Goal: Task Accomplishment & Management: Use online tool/utility

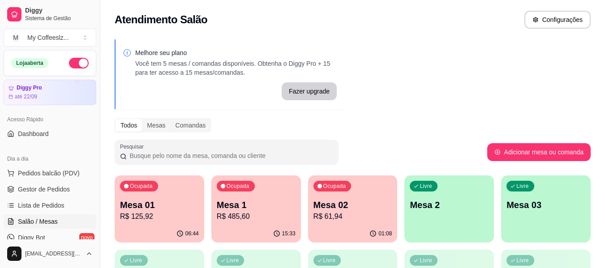
click at [470, 210] on p "Mesa 2" at bounding box center [449, 205] width 79 height 13
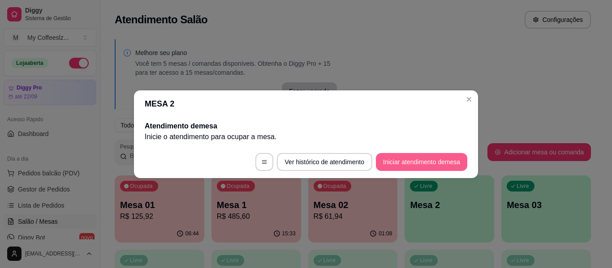
click at [415, 159] on button "Iniciar atendimento de mesa" at bounding box center [421, 162] width 91 height 18
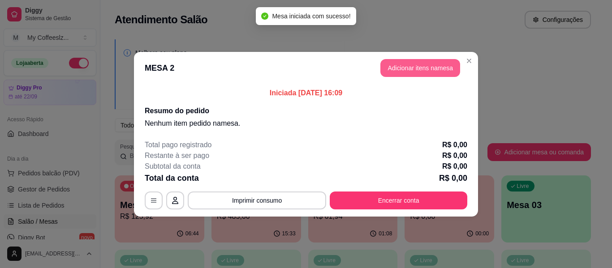
click at [398, 65] on button "Adicionar itens na mesa" at bounding box center [420, 68] width 80 height 18
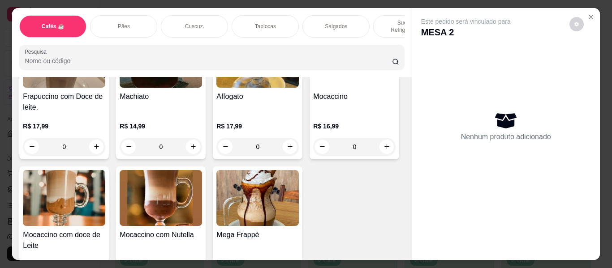
scroll to position [1299, 0]
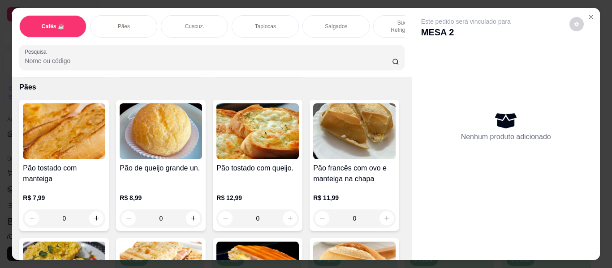
click at [248, 17] on div "Tapiocas" at bounding box center [265, 26] width 67 height 22
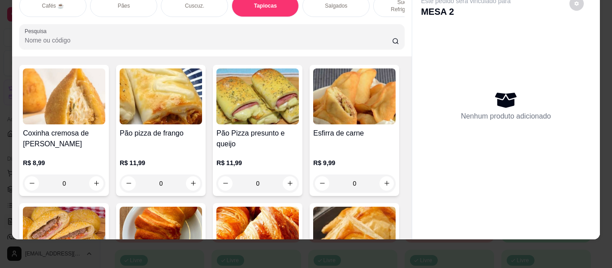
scroll to position [2803, 0]
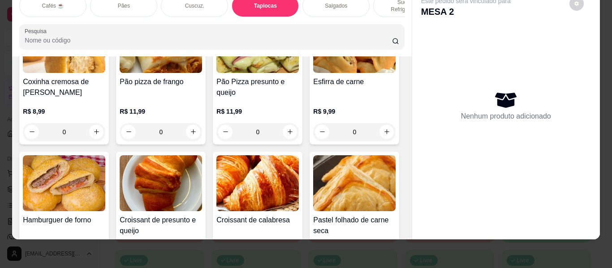
type input "1"
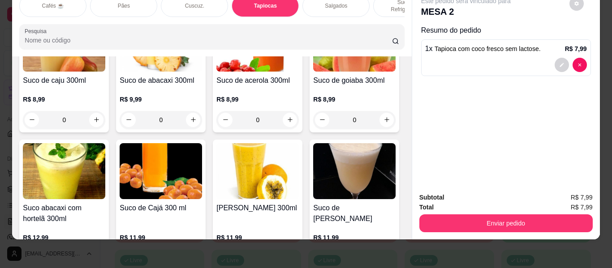
scroll to position [3520, 0]
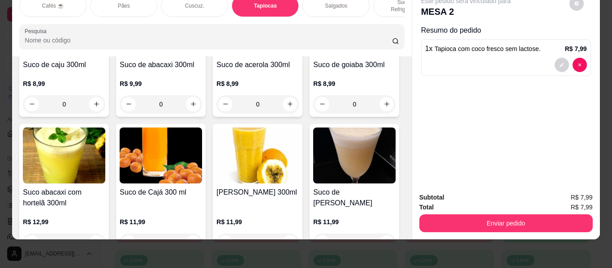
type input "1"
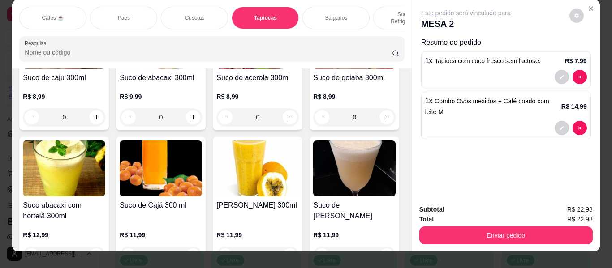
scroll to position [0, 0]
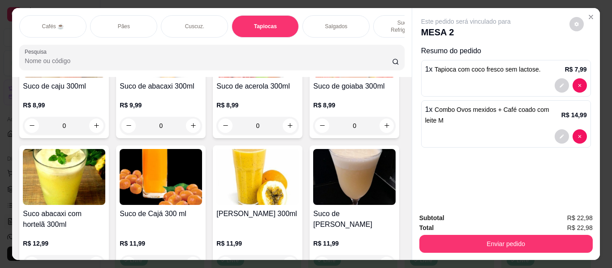
click at [271, 23] on p "Tapiocas" at bounding box center [265, 26] width 23 height 7
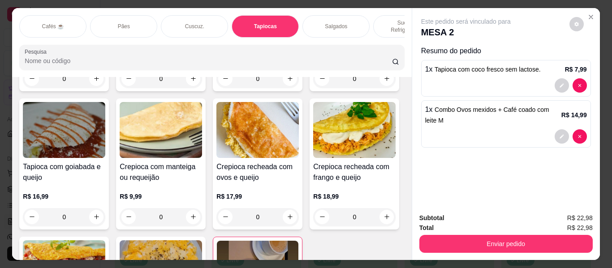
scroll to position [2221, 0]
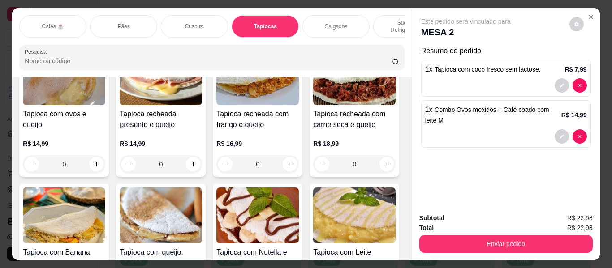
click at [64, 15] on div "Cafés ☕" at bounding box center [52, 26] width 67 height 22
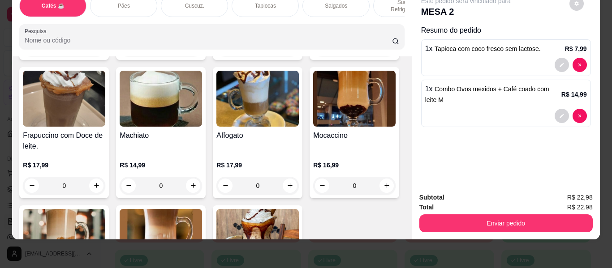
scroll to position [1026, 0]
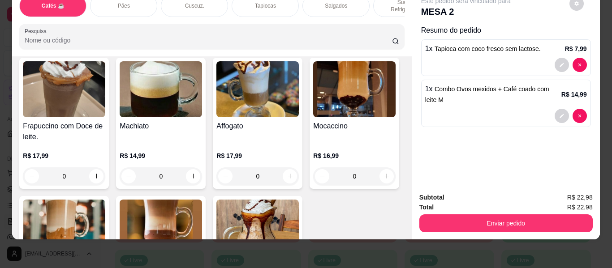
type input "1"
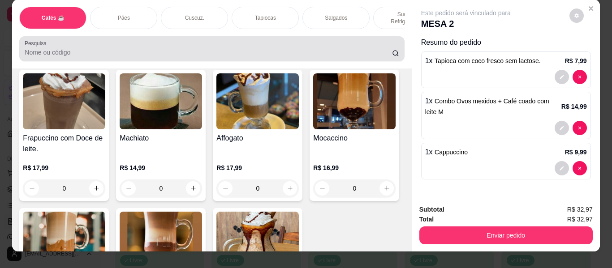
scroll to position [0, 0]
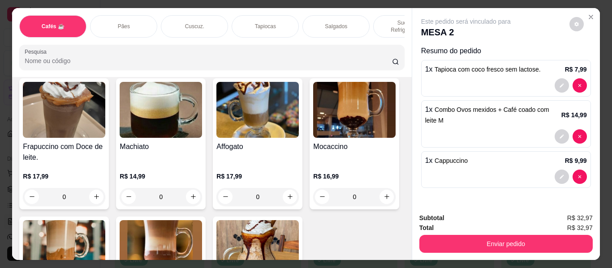
click at [265, 15] on div "Tapiocas" at bounding box center [265, 26] width 67 height 22
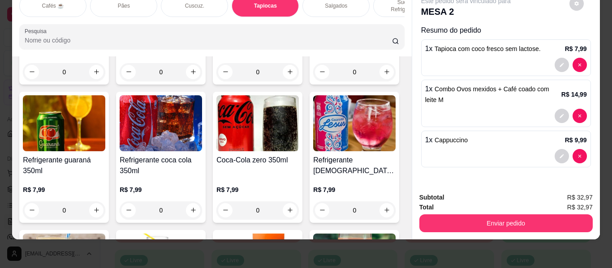
scroll to position [3296, 0]
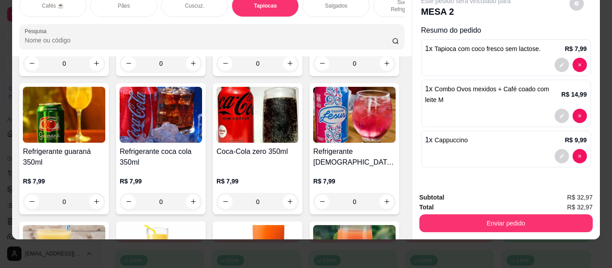
type input "1"
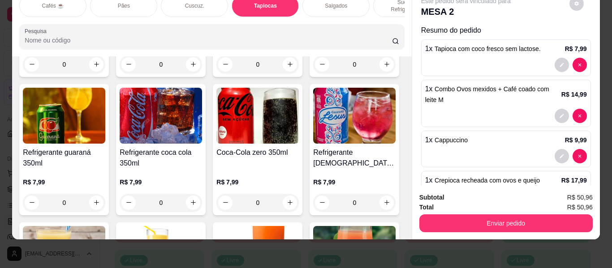
click at [379, 1] on div "Sucos e Refrigerantes" at bounding box center [406, 6] width 67 height 22
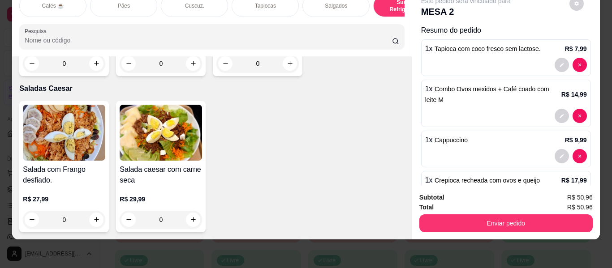
scroll to position [5391, 0]
type input "1"
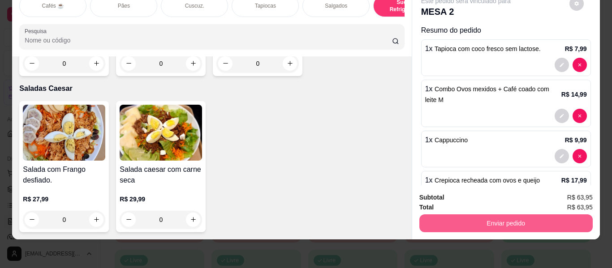
click at [492, 215] on button "Enviar pedido" at bounding box center [505, 224] width 173 height 18
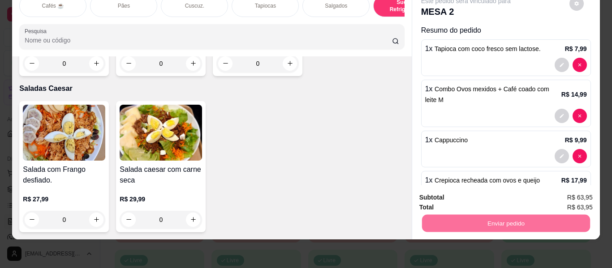
click at [479, 191] on button "Não registrar e enviar pedido" at bounding box center [476, 194] width 93 height 17
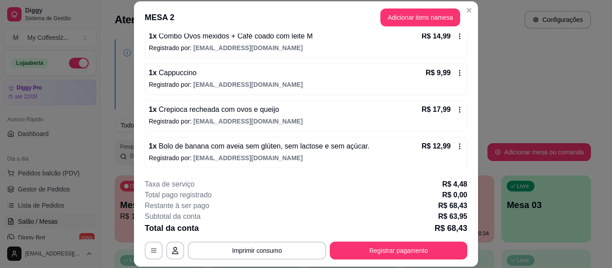
scroll to position [27, 0]
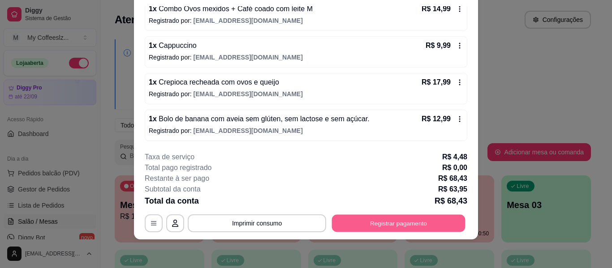
click at [341, 221] on button "Registrar pagamento" at bounding box center [399, 223] width 134 height 17
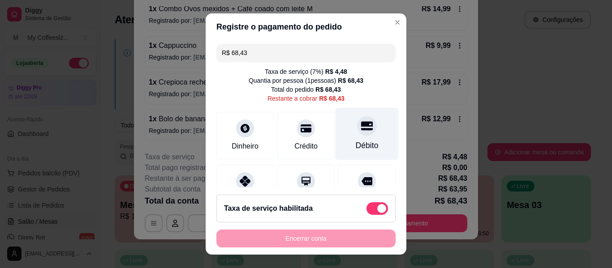
click at [336, 138] on div "Débito" at bounding box center [367, 134] width 63 height 52
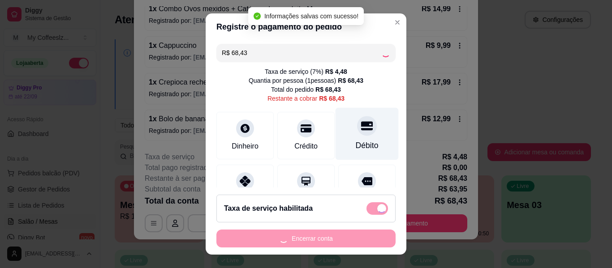
type input "R$ 0,00"
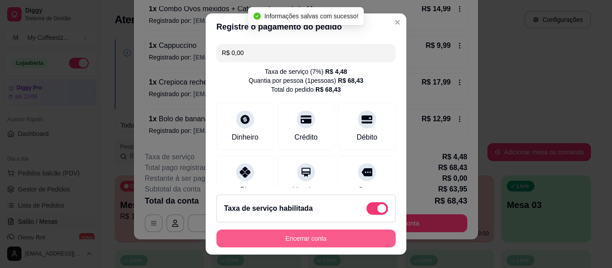
click at [296, 235] on button "Encerrar conta" at bounding box center [305, 239] width 179 height 18
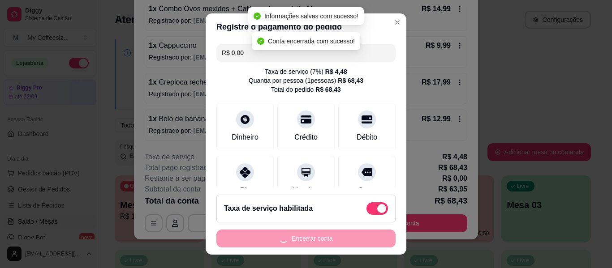
scroll to position [0, 0]
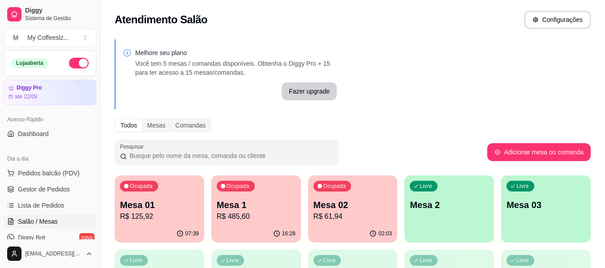
click at [355, 212] on p "R$ 61,94" at bounding box center [353, 216] width 79 height 11
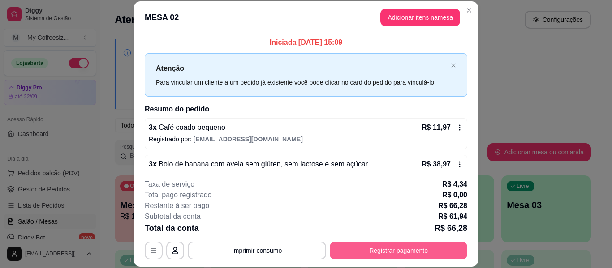
click at [383, 251] on button "Registrar pagamento" at bounding box center [399, 251] width 138 height 18
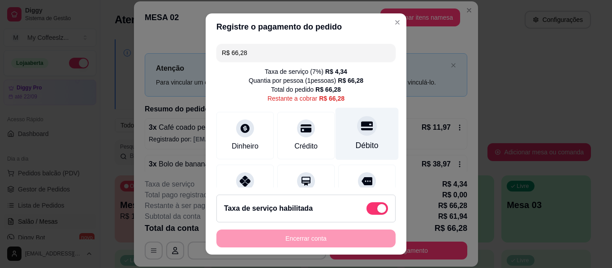
click at [361, 130] on icon at bounding box center [367, 125] width 12 height 9
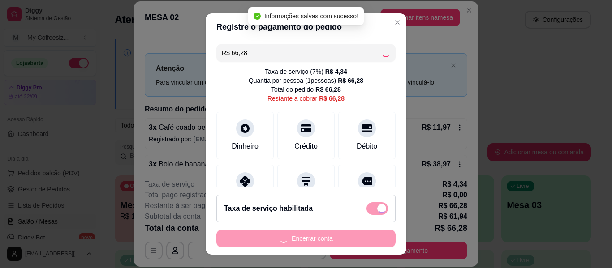
type input "R$ 0,00"
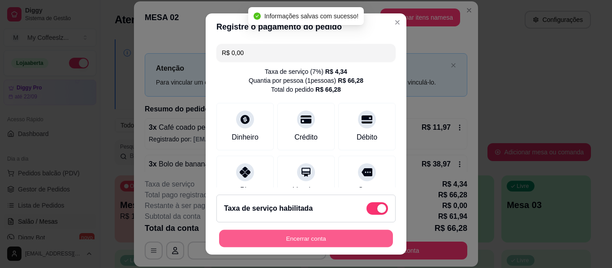
click at [296, 237] on button "Encerrar conta" at bounding box center [306, 238] width 174 height 17
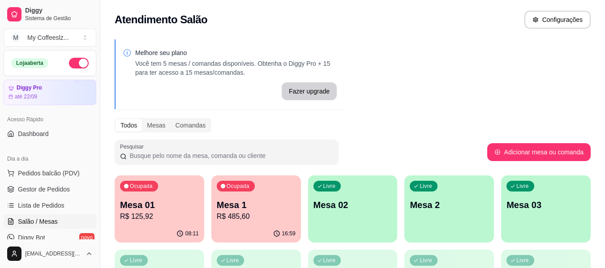
click at [349, 213] on div "Livre Mesa 02" at bounding box center [353, 204] width 90 height 56
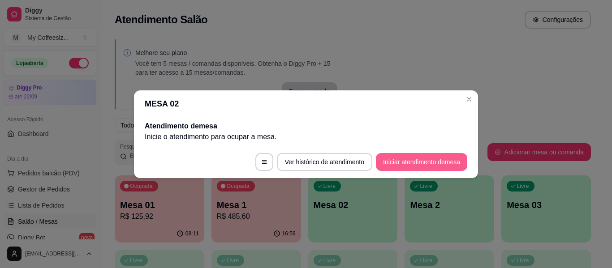
click at [398, 159] on button "Iniciar atendimento de mesa" at bounding box center [421, 162] width 91 height 18
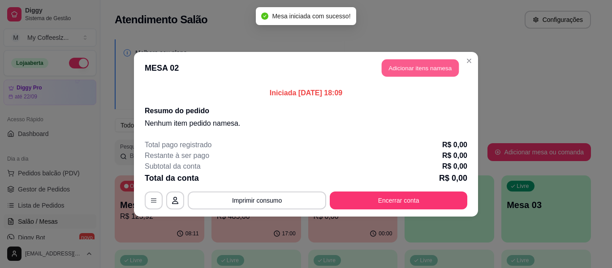
click at [395, 67] on button "Adicionar itens na mesa" at bounding box center [420, 67] width 77 height 17
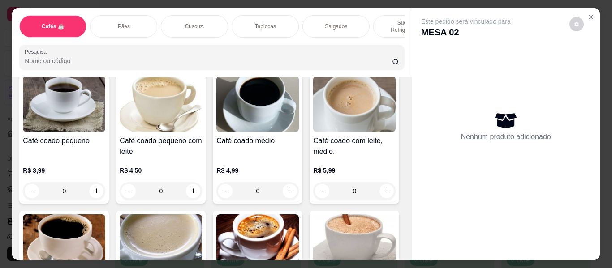
scroll to position [45, 0]
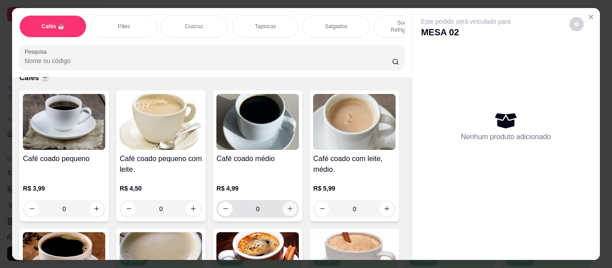
click at [289, 206] on icon "increase-product-quantity" at bounding box center [290, 209] width 7 height 7
type input "1"
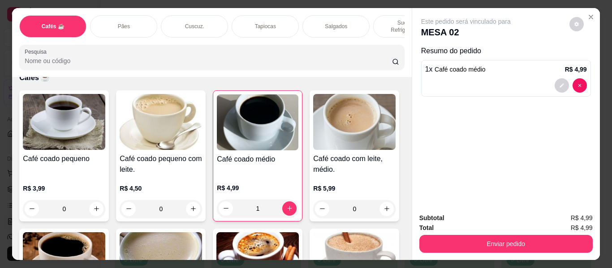
click at [382, 15] on div "Sucos e Refrigerantes" at bounding box center [406, 26] width 67 height 22
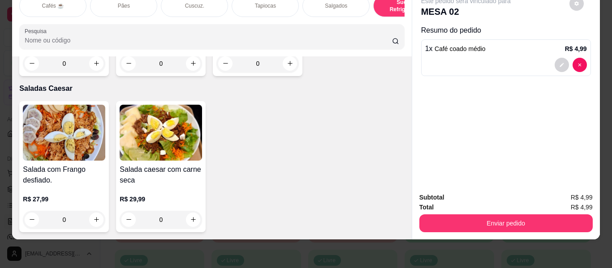
scroll to position [5119, 0]
type input "1"
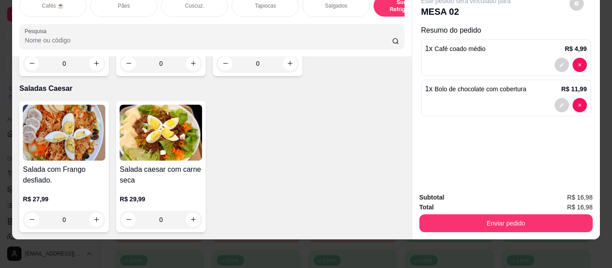
scroll to position [5717, 0]
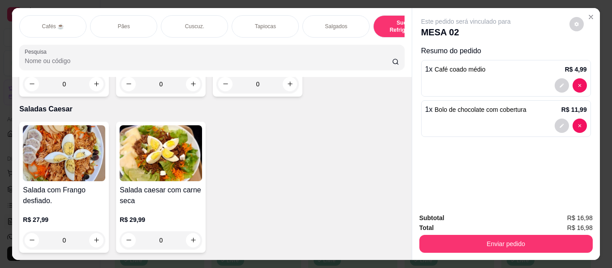
click at [335, 23] on p "Salgados" at bounding box center [336, 26] width 22 height 7
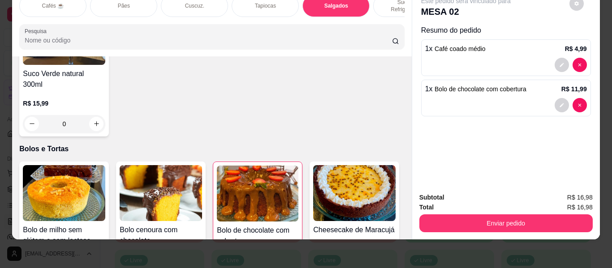
scroll to position [4059, 0]
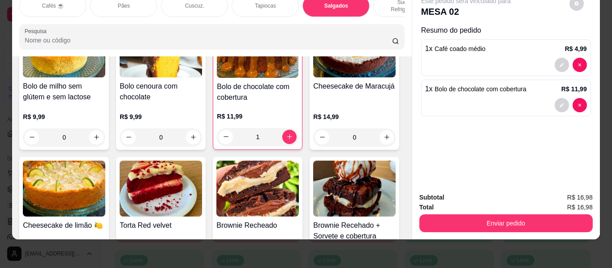
type input "1"
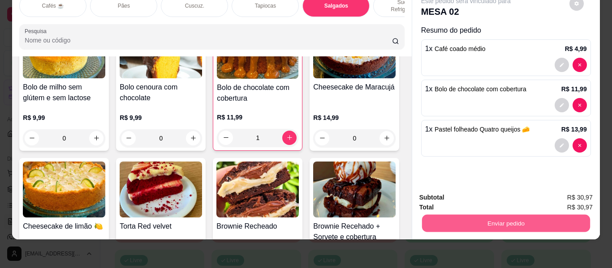
click at [438, 216] on button "Enviar pedido" at bounding box center [506, 223] width 168 height 17
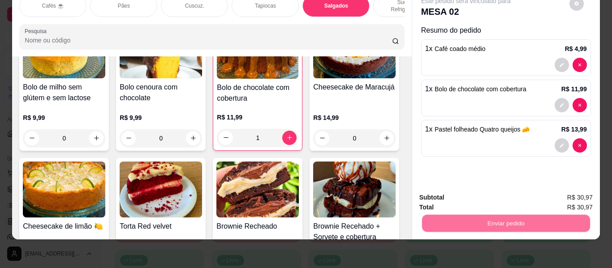
click at [438, 190] on button "Não registrar e enviar pedido" at bounding box center [476, 198] width 93 height 17
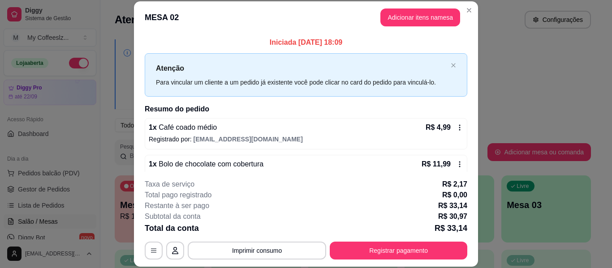
click at [438, 190] on div "Taxa de serviço R$ 2,17" at bounding box center [306, 184] width 323 height 11
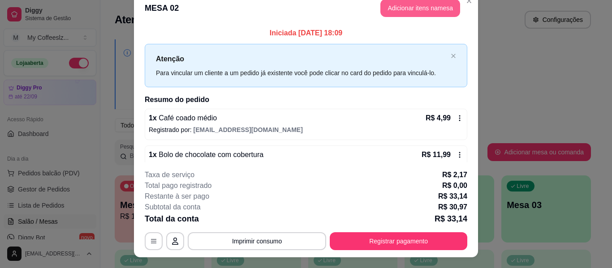
scroll to position [0, 0]
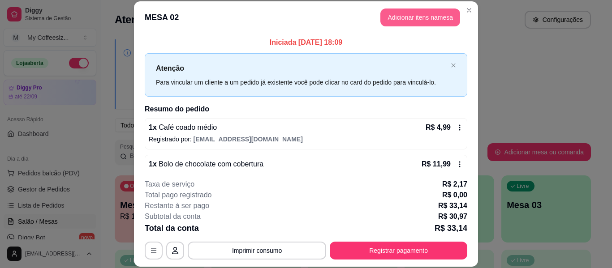
click at [395, 18] on button "Adicionar itens na mesa" at bounding box center [420, 18] width 80 height 18
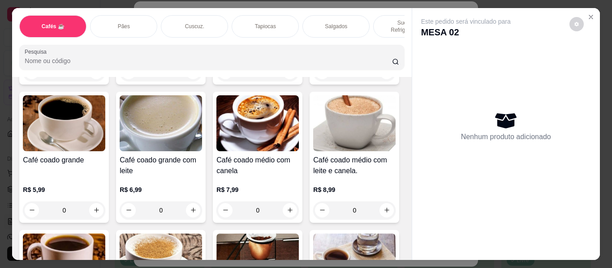
scroll to position [358, 0]
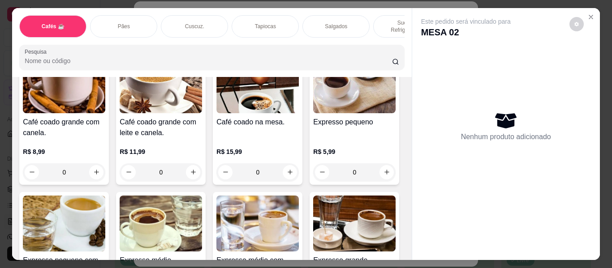
click at [384, 19] on p "Sucos e Refrigerantes" at bounding box center [407, 26] width 52 height 14
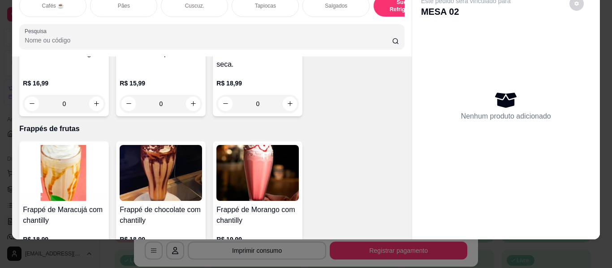
scroll to position [4447, 0]
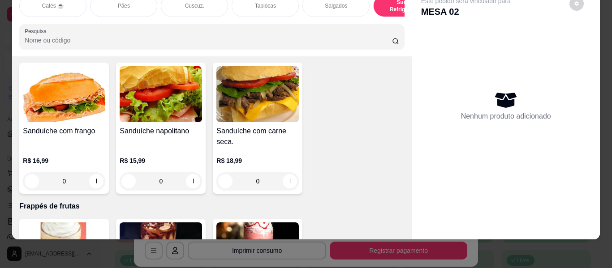
type input "1"
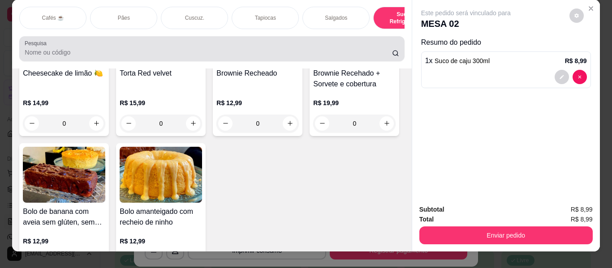
scroll to position [0, 0]
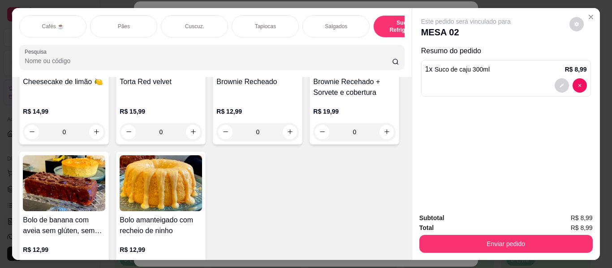
click at [325, 26] on p "Salgados" at bounding box center [336, 26] width 22 height 7
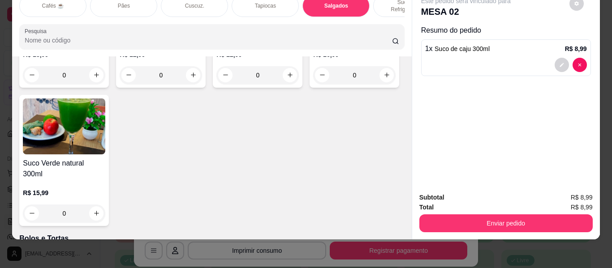
scroll to position [3835, 0]
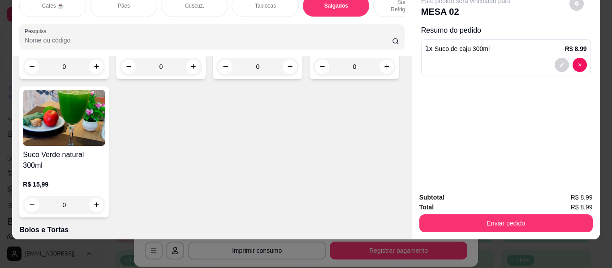
type input "1"
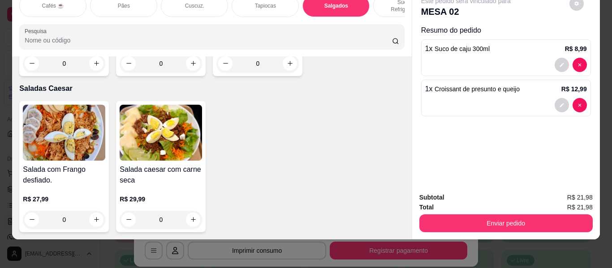
scroll to position [5313, 0]
type input "1"
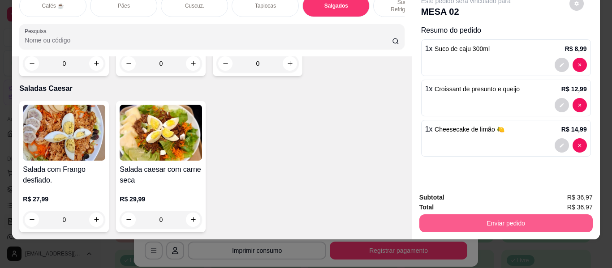
click at [438, 219] on button "Enviar pedido" at bounding box center [505, 224] width 173 height 18
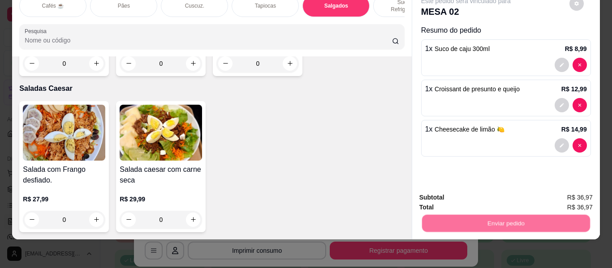
click at [440, 196] on button "Não registrar e enviar pedido" at bounding box center [476, 198] width 93 height 17
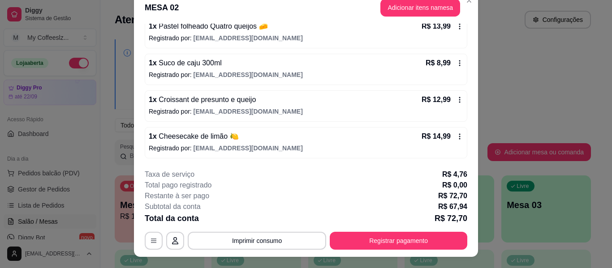
scroll to position [0, 0]
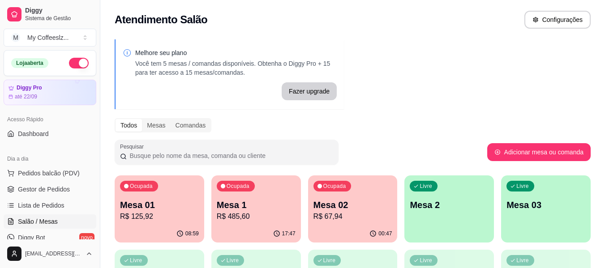
click at [557, 201] on p "Mesa 03" at bounding box center [546, 205] width 79 height 13
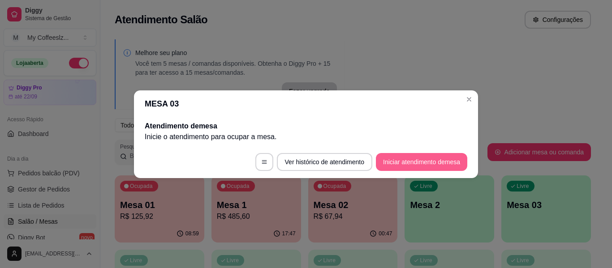
click at [404, 164] on button "Iniciar atendimento de mesa" at bounding box center [421, 162] width 91 height 18
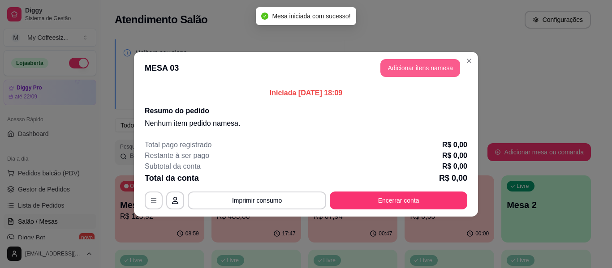
click at [404, 65] on button "Adicionar itens na mesa" at bounding box center [420, 68] width 80 height 18
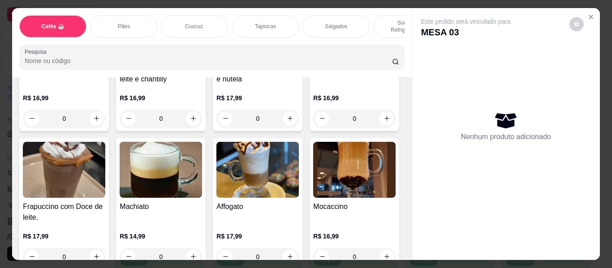
scroll to position [1030, 0]
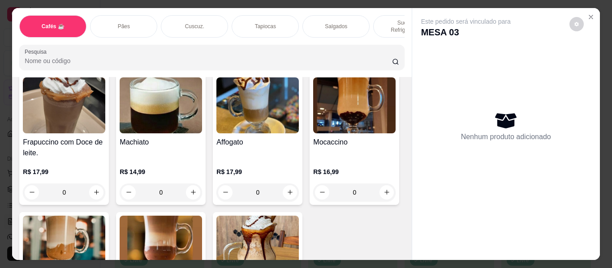
type input "1"
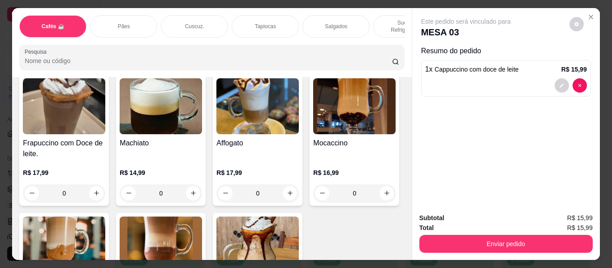
click at [135, 15] on div "Pães" at bounding box center [123, 26] width 67 height 22
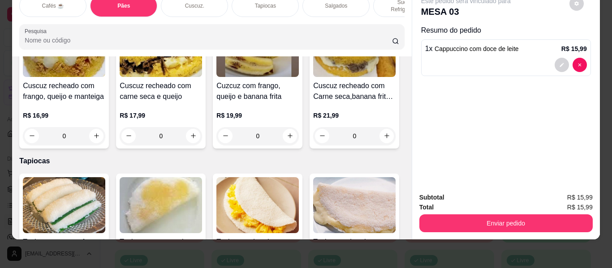
scroll to position [1978, 0]
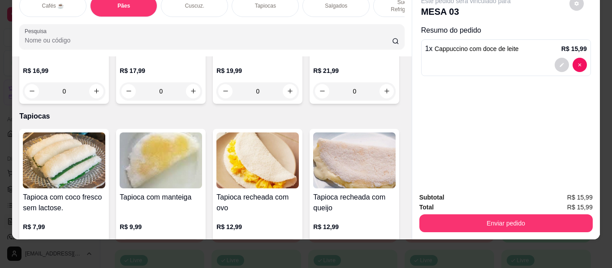
type input "1"
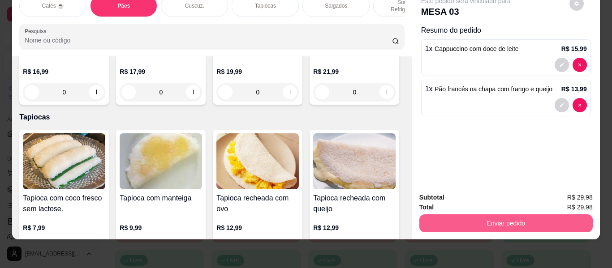
click at [473, 219] on button "Enviar pedido" at bounding box center [505, 224] width 173 height 18
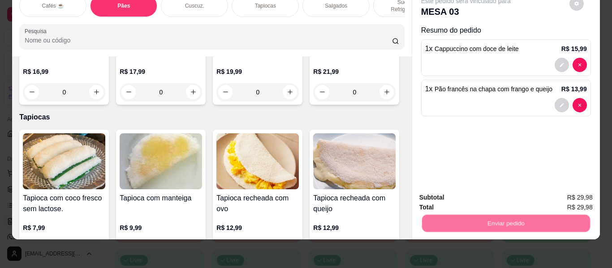
click at [473, 195] on button "Não registrar e enviar pedido" at bounding box center [476, 194] width 93 height 17
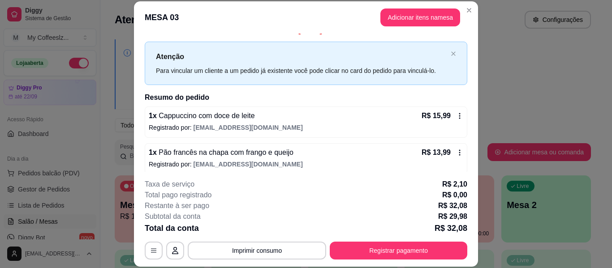
scroll to position [18, 0]
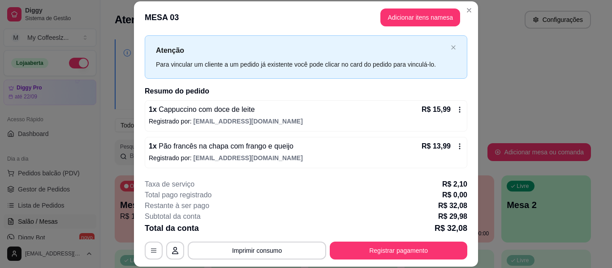
click at [314, 159] on p "Registrado por: [EMAIL_ADDRESS][DOMAIN_NAME]" at bounding box center [306, 158] width 314 height 9
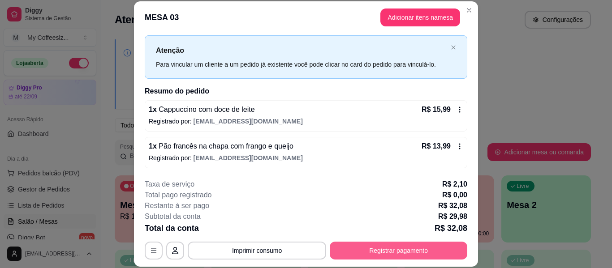
click at [333, 252] on button "Registrar pagamento" at bounding box center [399, 251] width 138 height 18
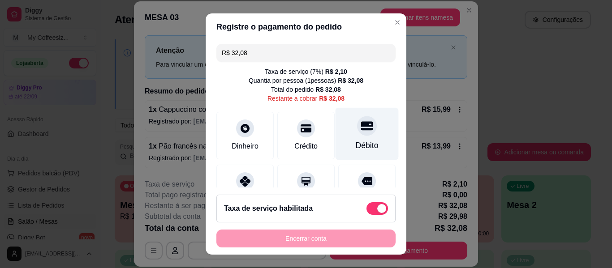
click at [361, 121] on icon at bounding box center [367, 126] width 12 height 12
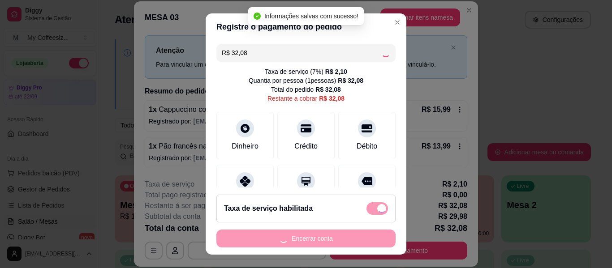
type input "R$ 0,00"
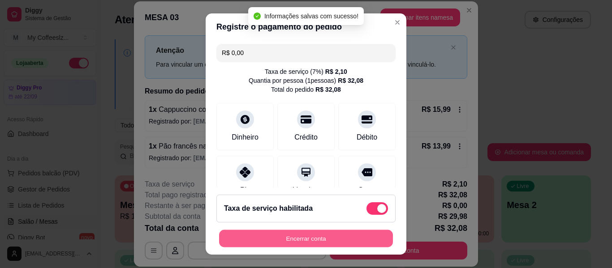
click at [332, 241] on button "Encerrar conta" at bounding box center [306, 238] width 174 height 17
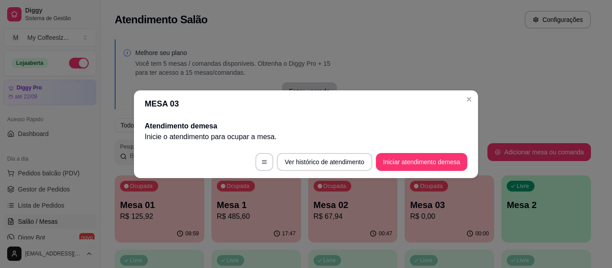
scroll to position [0, 0]
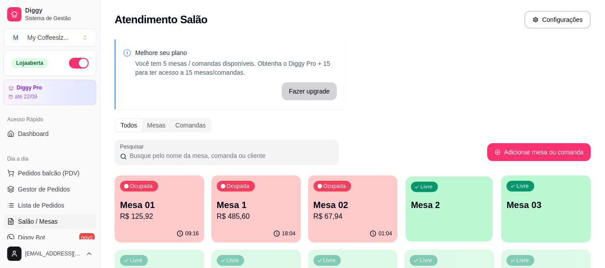
click at [449, 202] on p "Mesa 2" at bounding box center [449, 205] width 77 height 12
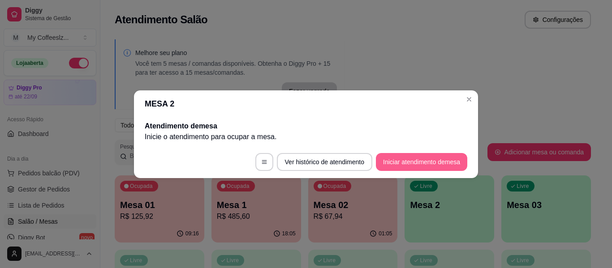
click at [422, 159] on button "Iniciar atendimento de mesa" at bounding box center [421, 162] width 91 height 18
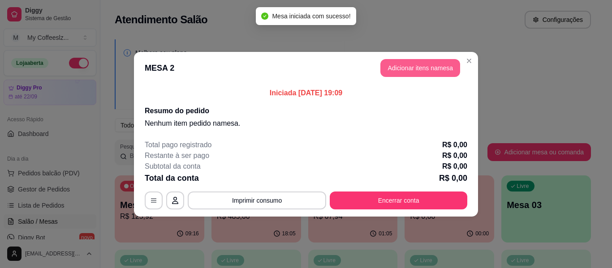
click at [435, 60] on button "Adicionar itens na mesa" at bounding box center [420, 68] width 80 height 18
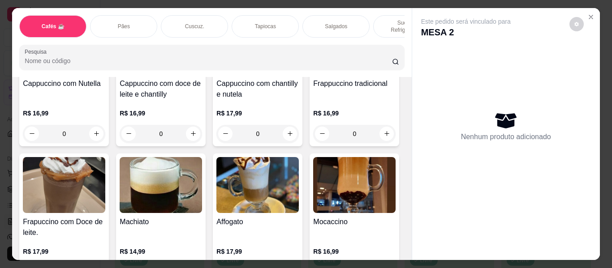
scroll to position [1030, 0]
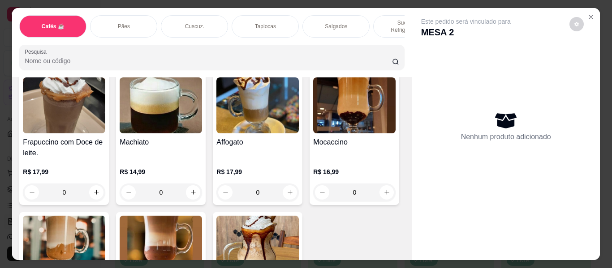
type input "1"
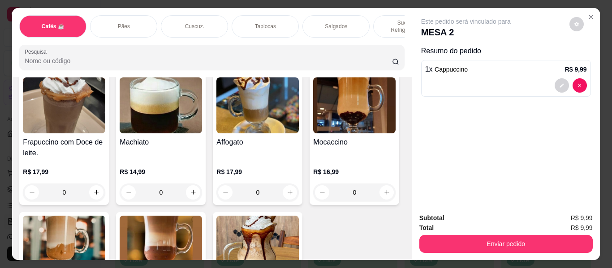
click at [251, 21] on div "Tapiocas" at bounding box center [265, 26] width 67 height 22
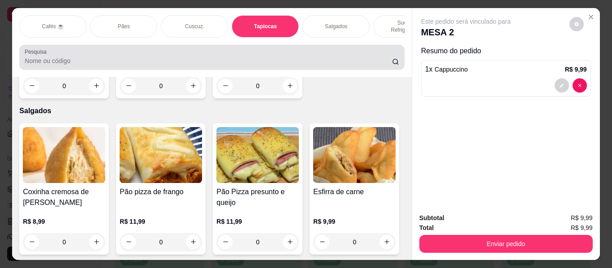
scroll to position [24, 0]
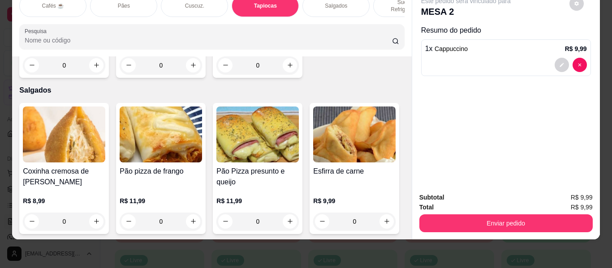
type input "1"
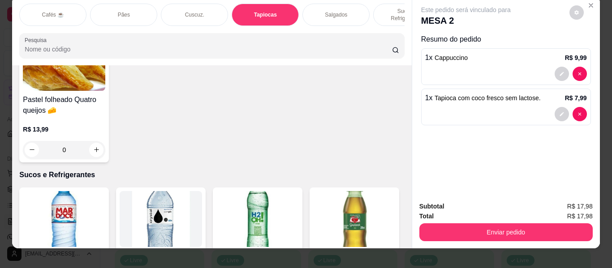
scroll to position [0, 0]
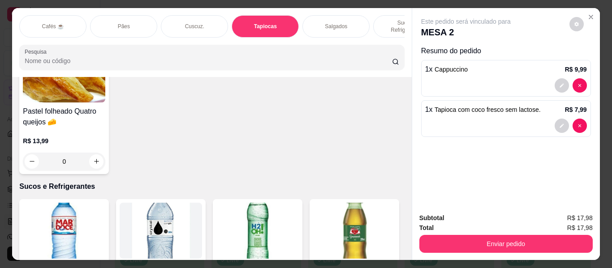
click at [386, 21] on p "Sucos e Refrigerantes" at bounding box center [407, 26] width 52 height 14
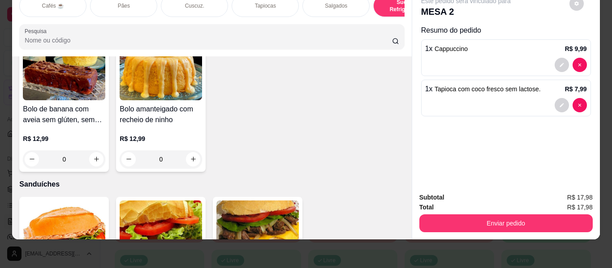
scroll to position [4135, 0]
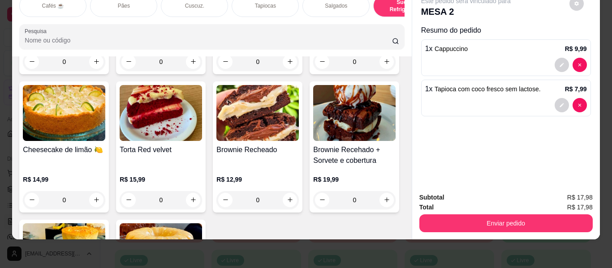
type input "1"
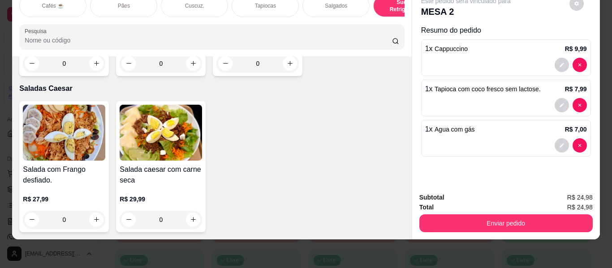
scroll to position [5210, 0]
type input "1"
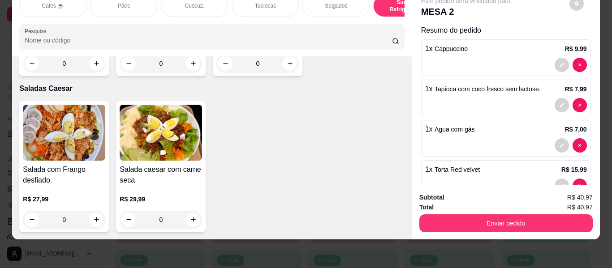
type input "1"
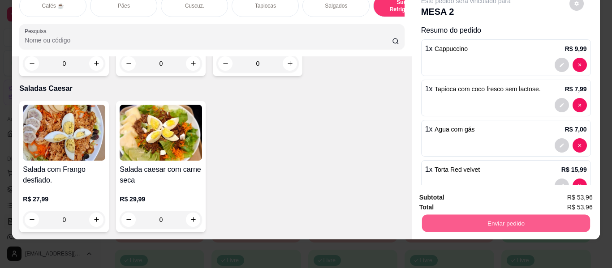
click at [448, 217] on button "Enviar pedido" at bounding box center [506, 223] width 168 height 17
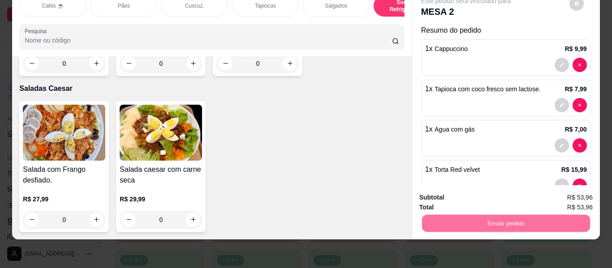
click at [445, 198] on button "Não registrar e enviar pedido" at bounding box center [476, 194] width 90 height 17
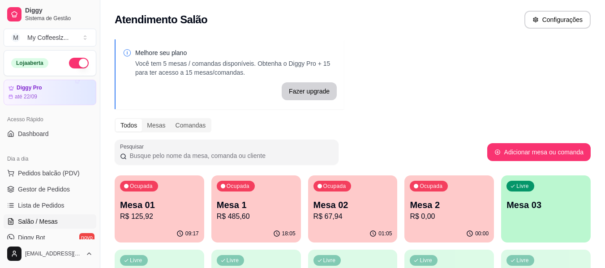
click at [532, 206] on p "Mesa 03" at bounding box center [546, 205] width 79 height 13
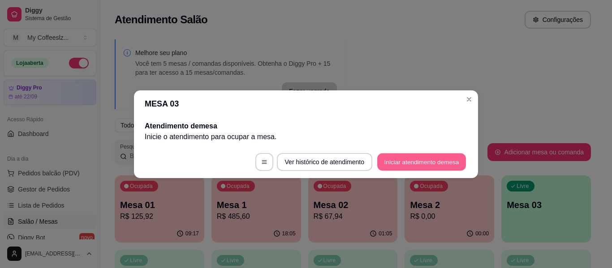
click at [405, 158] on button "Iniciar atendimento de mesa" at bounding box center [421, 161] width 89 height 17
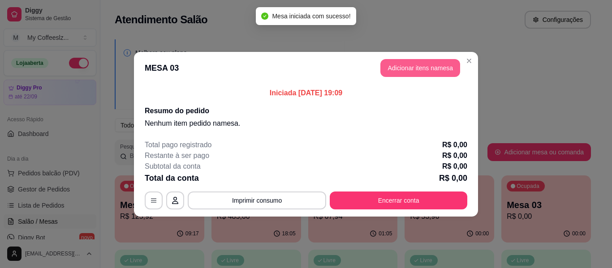
click at [396, 65] on button "Adicionar itens na mesa" at bounding box center [420, 68] width 80 height 18
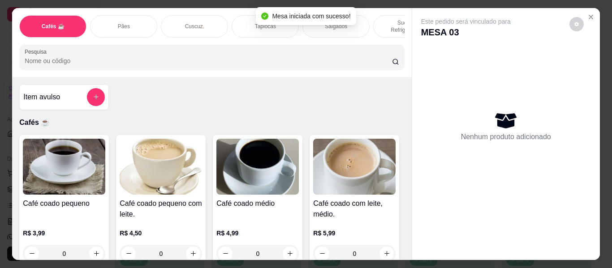
click at [377, 15] on div "Sucos e Refrigerantes" at bounding box center [406, 26] width 67 height 22
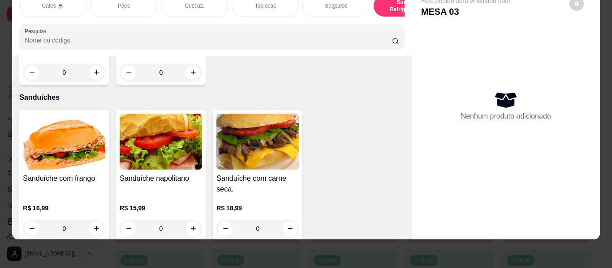
scroll to position [4403, 0]
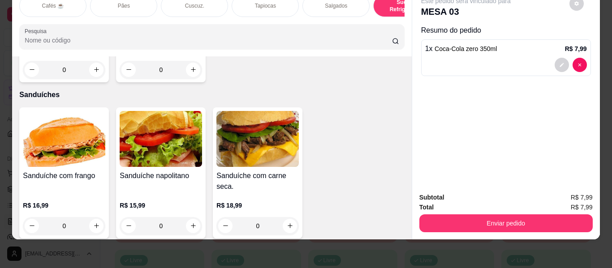
type input "1"
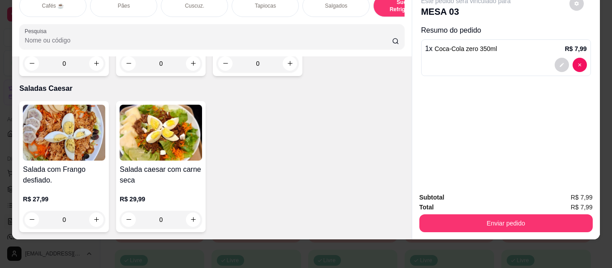
scroll to position [5433, 0]
type input "1"
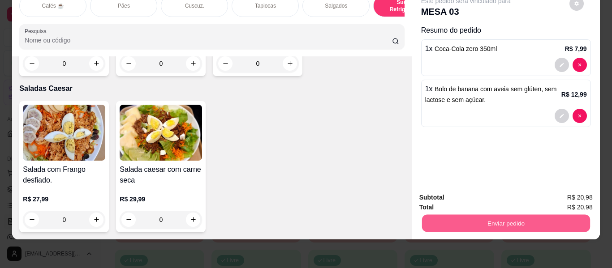
click at [508, 215] on button "Enviar pedido" at bounding box center [506, 223] width 168 height 17
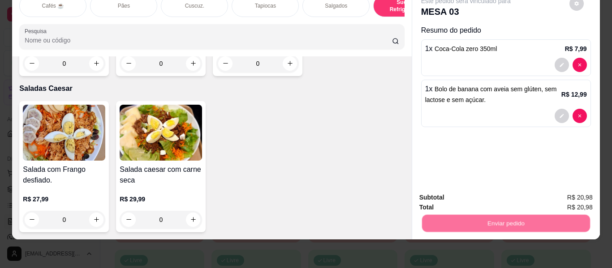
click at [481, 195] on button "Não registrar e enviar pedido" at bounding box center [476, 194] width 90 height 17
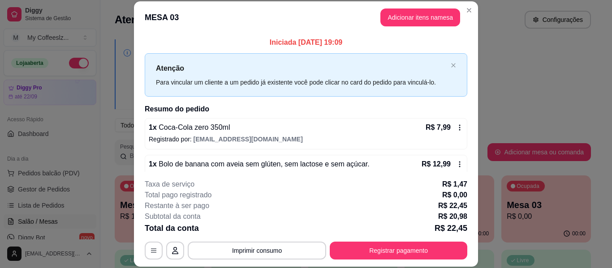
scroll to position [18, 0]
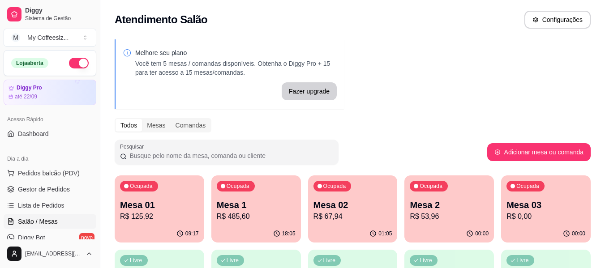
click at [338, 220] on p "R$ 67,94" at bounding box center [353, 216] width 79 height 11
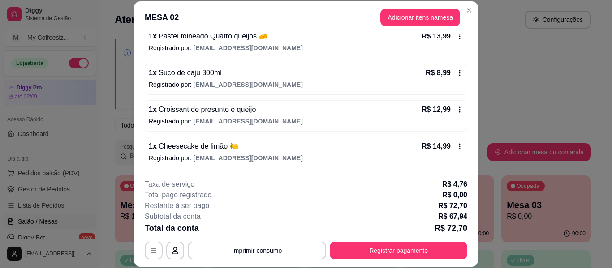
scroll to position [27, 0]
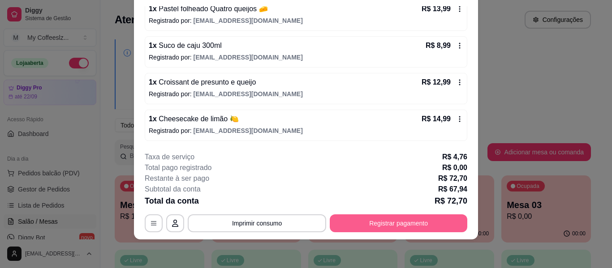
click at [371, 225] on button "Registrar pagamento" at bounding box center [399, 224] width 138 height 18
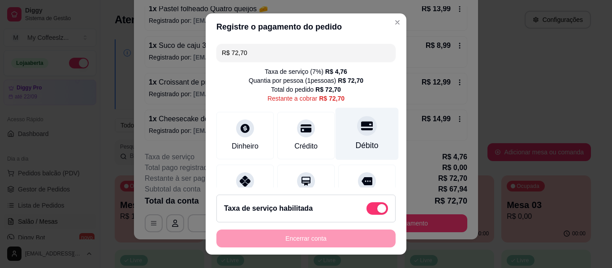
click at [361, 129] on icon at bounding box center [367, 125] width 12 height 9
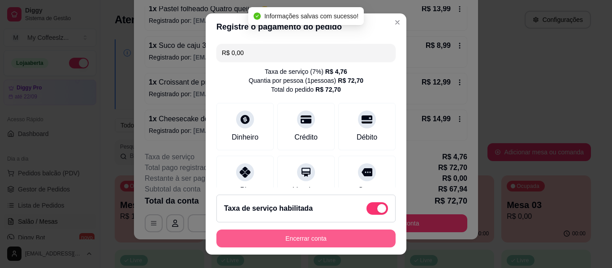
type input "R$ 0,00"
click at [306, 239] on button "Encerrar conta" at bounding box center [305, 239] width 179 height 18
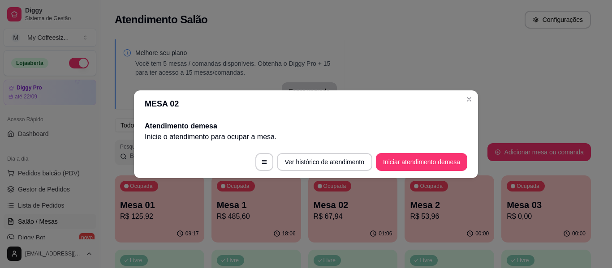
scroll to position [0, 0]
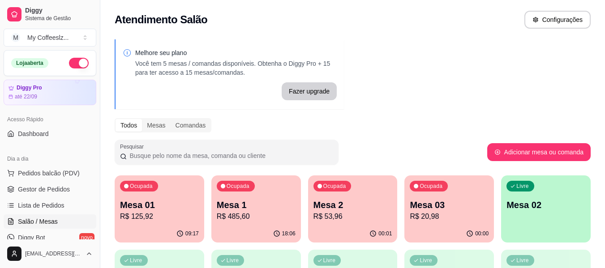
click at [542, 204] on p "Mesa 02" at bounding box center [546, 205] width 79 height 13
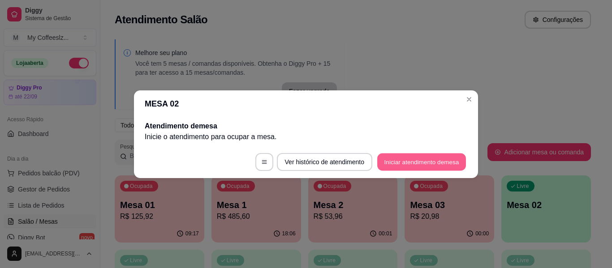
click at [461, 161] on button "Iniciar atendimento de mesa" at bounding box center [421, 161] width 89 height 17
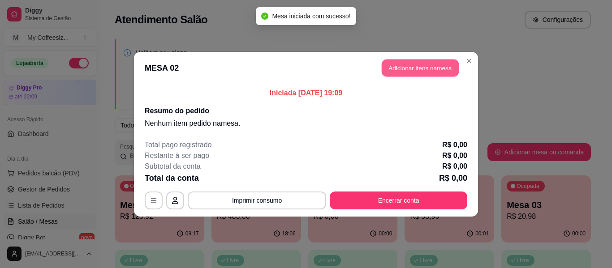
click at [407, 69] on button "Adicionar itens na mesa" at bounding box center [420, 67] width 77 height 17
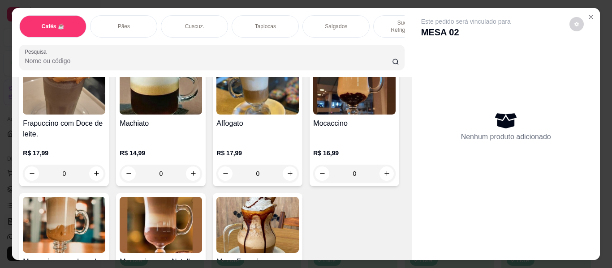
scroll to position [1030, 0]
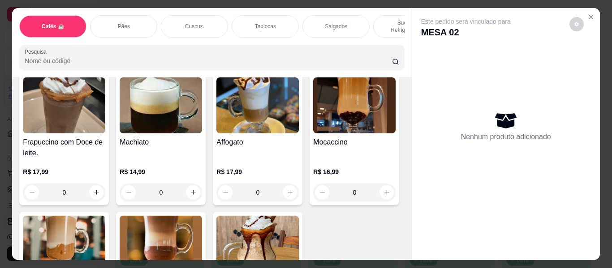
type input "1"
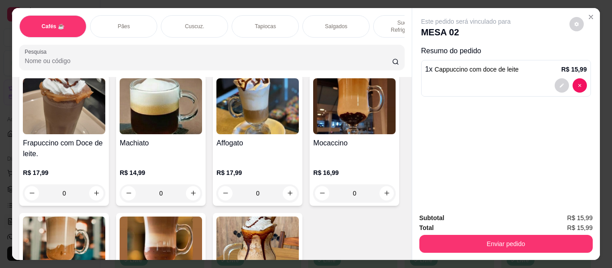
click at [341, 23] on p "Salgados" at bounding box center [336, 26] width 22 height 7
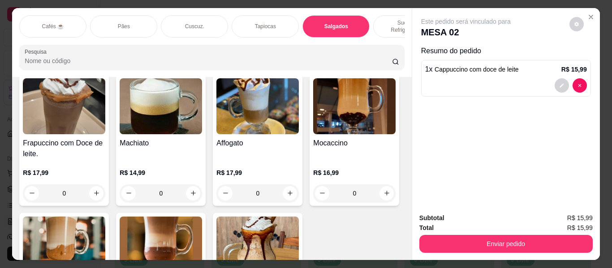
scroll to position [24, 0]
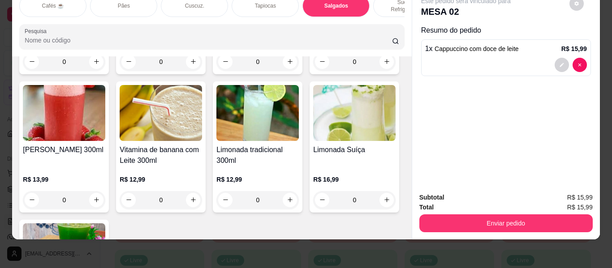
type input "1"
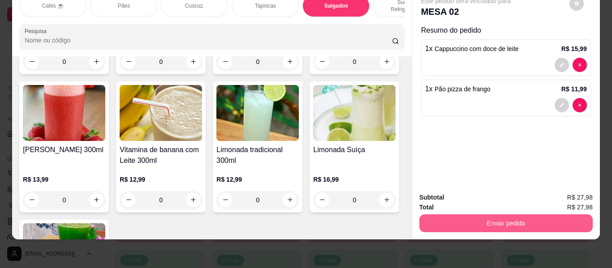
click at [465, 215] on button "Enviar pedido" at bounding box center [505, 224] width 173 height 18
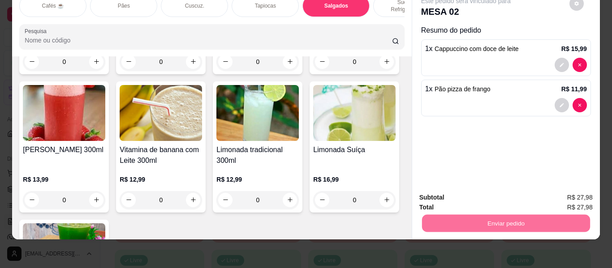
click at [435, 194] on button "Não registrar e enviar pedido" at bounding box center [476, 194] width 90 height 17
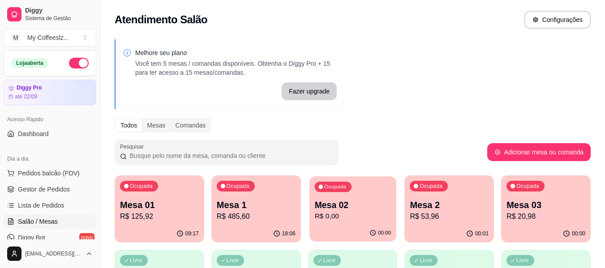
click at [354, 218] on p "R$ 0,00" at bounding box center [352, 216] width 77 height 10
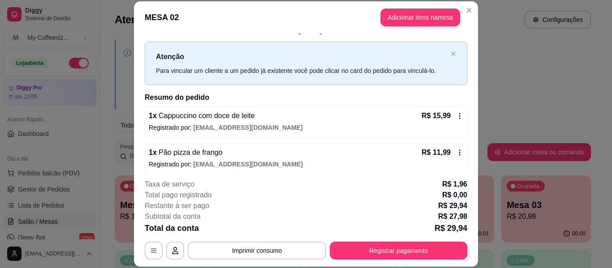
scroll to position [18, 0]
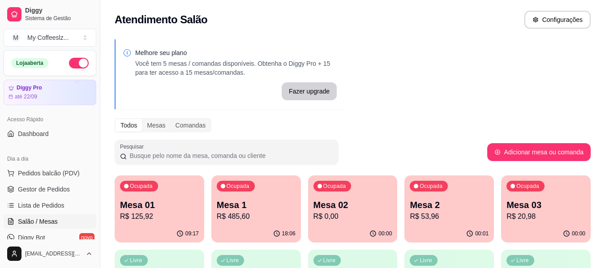
click at [463, 208] on p "Mesa 2" at bounding box center [449, 205] width 79 height 13
click at [543, 239] on div "00:00" at bounding box center [546, 233] width 90 height 17
click at [439, 219] on p "R$ 53,96" at bounding box center [449, 216] width 79 height 11
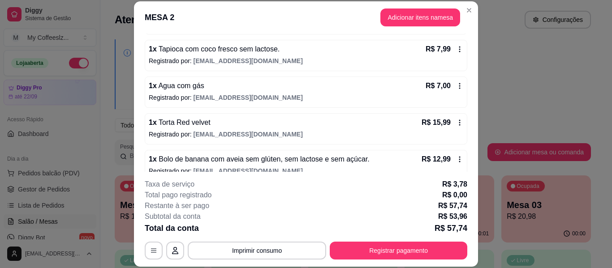
scroll to position [128, 0]
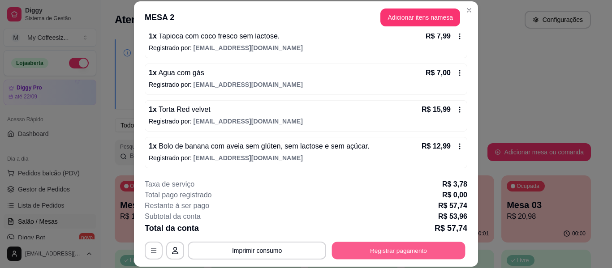
click at [360, 242] on button "Registrar pagamento" at bounding box center [399, 250] width 134 height 17
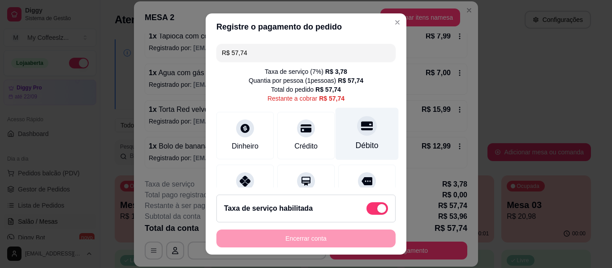
click at [341, 135] on div "Débito" at bounding box center [367, 134] width 63 height 52
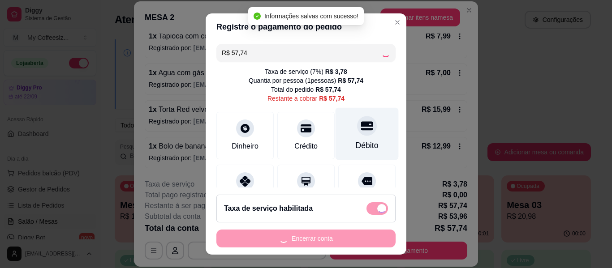
type input "R$ 0,00"
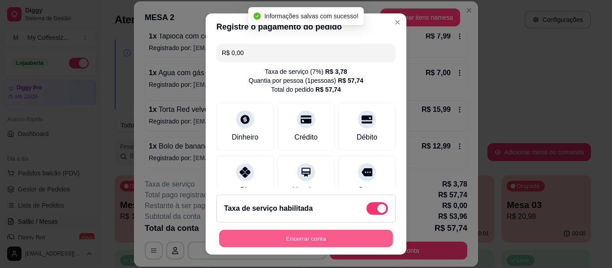
click at [308, 237] on button "Encerrar conta" at bounding box center [306, 238] width 174 height 17
click at [308, 237] on div "Encerrar conta" at bounding box center [305, 239] width 179 height 18
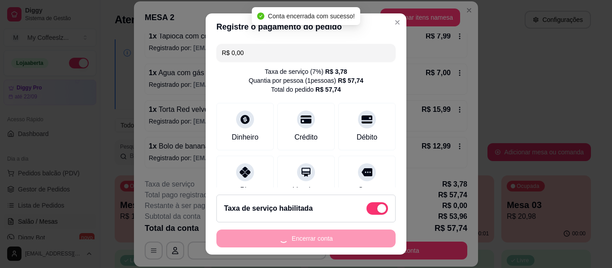
scroll to position [0, 0]
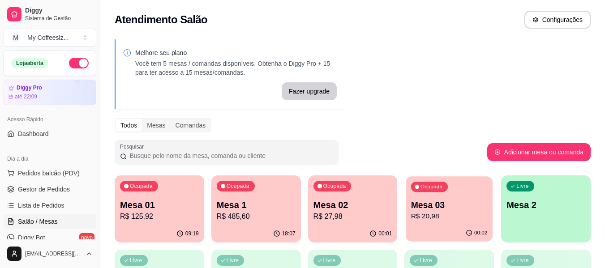
click at [457, 204] on p "Mesa 03" at bounding box center [449, 205] width 77 height 12
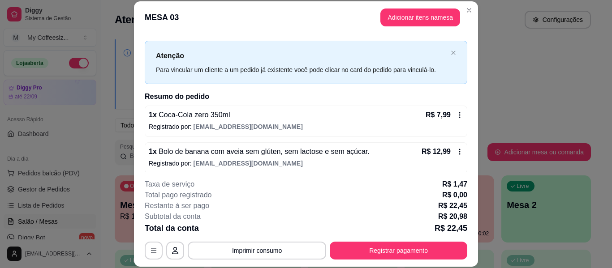
scroll to position [18, 0]
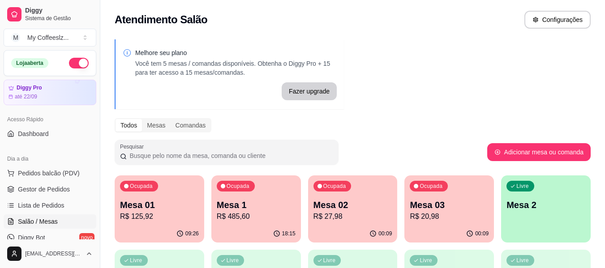
click at [341, 213] on p "R$ 27,98" at bounding box center [353, 216] width 79 height 11
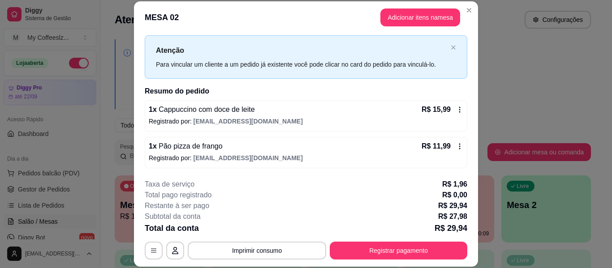
click at [262, 127] on div "1 x Cappuccino com doce de leite R$ 15,99 Registrado por: [EMAIL_ADDRESS][DOMAI…" at bounding box center [306, 115] width 323 height 31
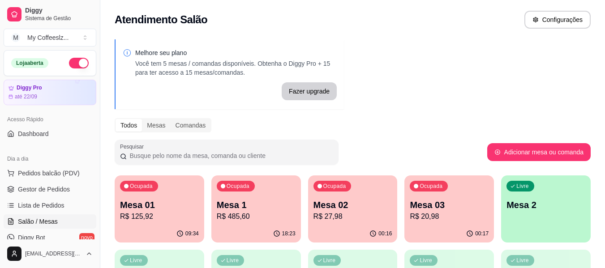
click at [359, 207] on p "Mesa 02" at bounding box center [353, 205] width 79 height 13
click at [441, 215] on p "R$ 20,98" at bounding box center [449, 216] width 79 height 11
